Goal: Consume media (video, audio)

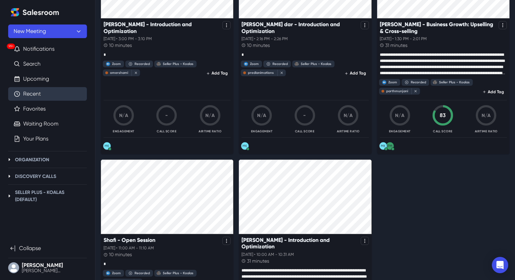
scroll to position [1338, 0]
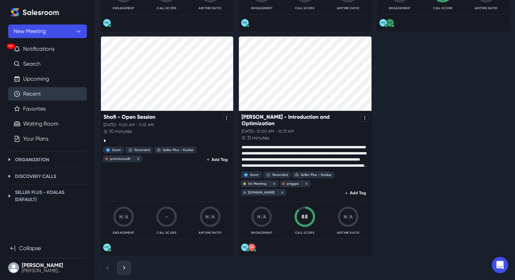
click at [123, 271] on icon "Next results" at bounding box center [123, 267] width 7 height 7
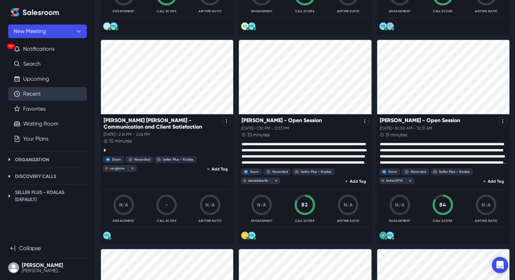
scroll to position [476, 0]
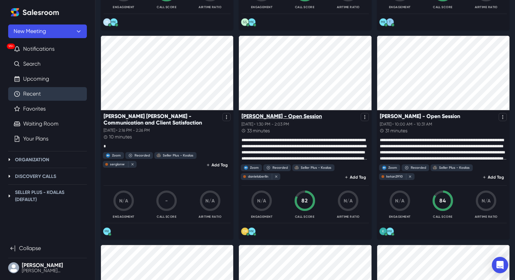
click at [284, 118] on p "[PERSON_NAME] - Open Session" at bounding box center [281, 116] width 80 height 6
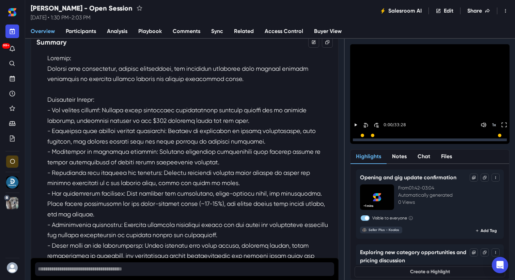
scroll to position [60, 0]
click at [351, 126] on div "15 15 0:00 / 33:28 1 x" at bounding box center [429, 124] width 159 height 20
click at [353, 137] on icon "Pause" at bounding box center [356, 140] width 6 height 6
click at [428, 80] on button "Resume" at bounding box center [430, 80] width 68 height 14
click at [492, 138] on p "1 x" at bounding box center [494, 140] width 4 height 5
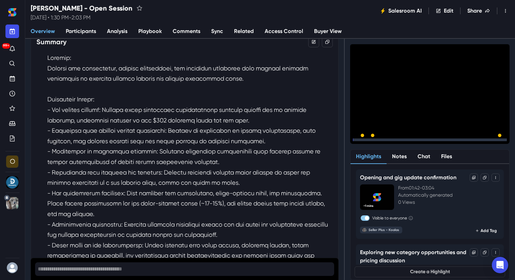
click at [493, 138] on p "1.2 x" at bounding box center [493, 140] width 7 height 5
click at [493, 138] on p "1.5 x" at bounding box center [493, 140] width 7 height 5
click at [505, 137] on icon "Toggle FullScreen" at bounding box center [504, 140] width 6 height 6
click at [473, 139] on div at bounding box center [430, 140] width 154 height 3
click at [473, 139] on div at bounding box center [413, 140] width 121 height 3
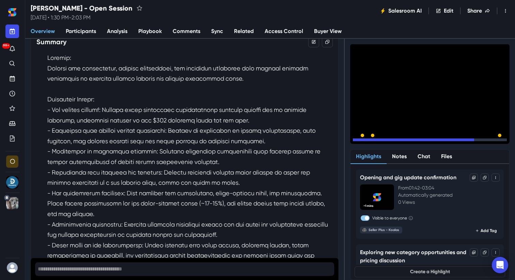
click at [503, 137] on icon "Toggle FullScreen" at bounding box center [504, 140] width 6 height 6
click at [494, 138] on p "1.7 x" at bounding box center [493, 140] width 7 height 5
click at [505, 136] on button "Toggle FullScreen" at bounding box center [504, 140] width 8 height 8
click at [502, 131] on div "15 15 30:43 / 33:28 2 x" at bounding box center [429, 139] width 159 height 20
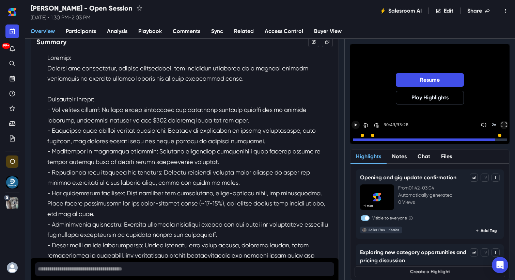
click at [503, 126] on icon "Toggle FullScreen" at bounding box center [504, 125] width 6 height 6
